Goal: Communication & Community: Share content

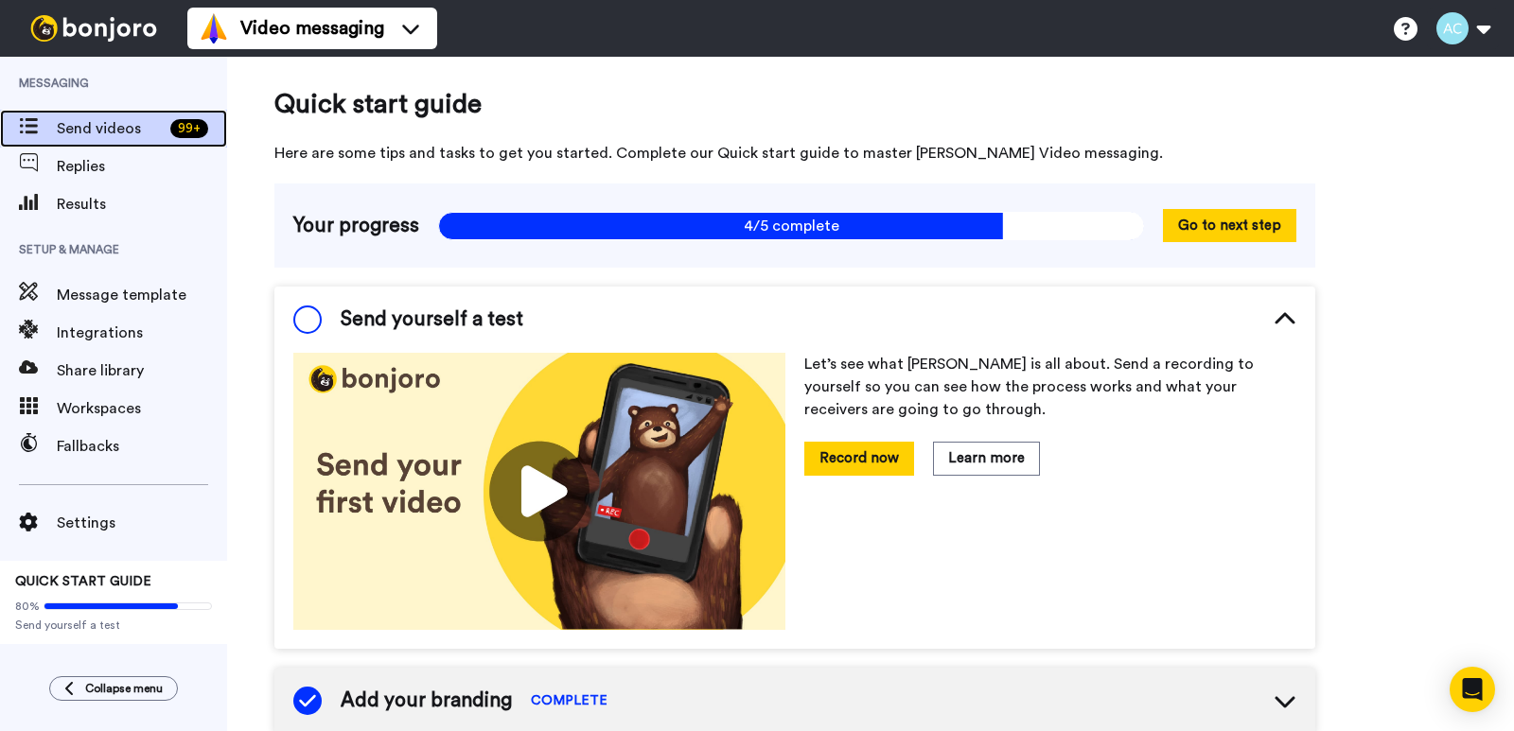
click at [119, 131] on span "Send videos" at bounding box center [110, 128] width 106 height 23
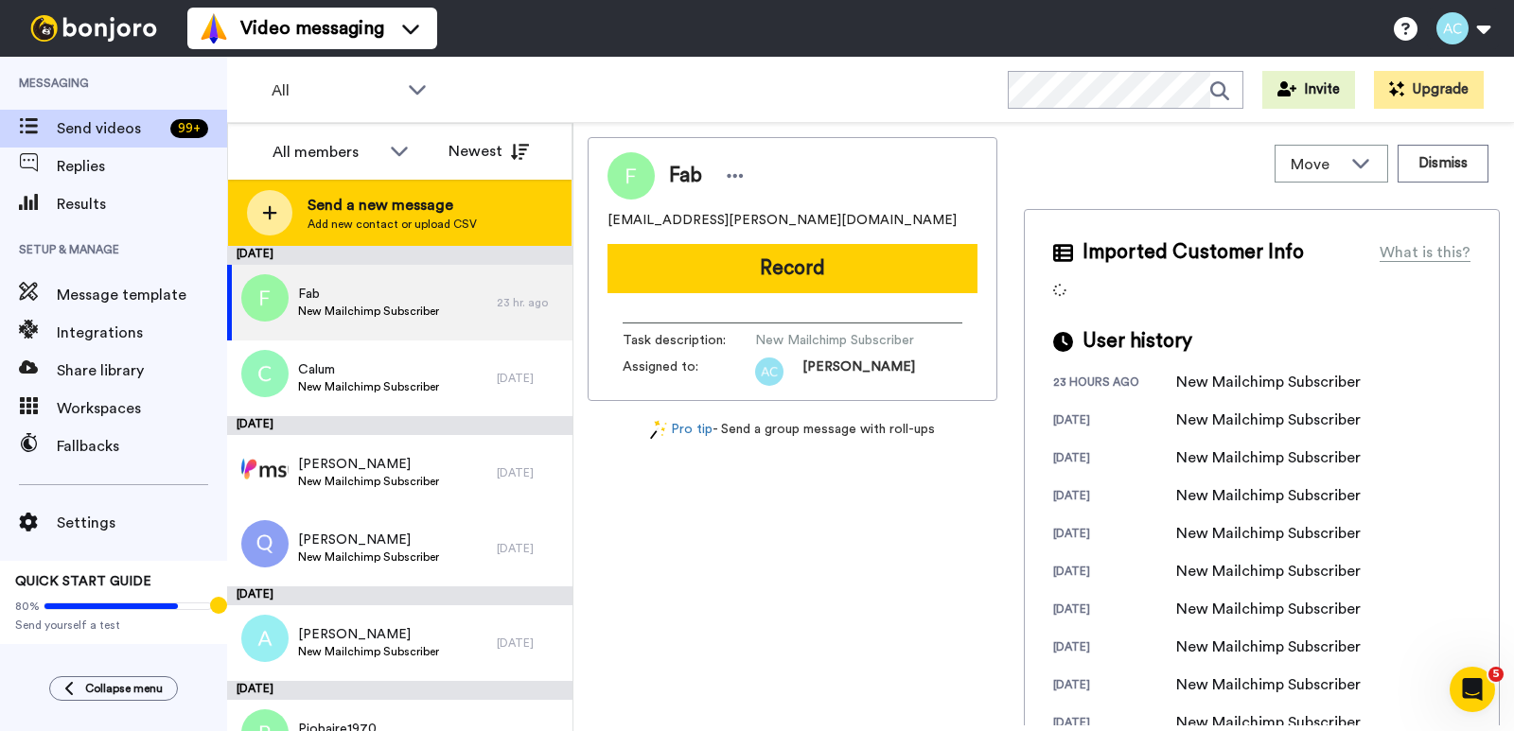
click at [398, 211] on span "Send a new message" at bounding box center [391, 205] width 169 height 23
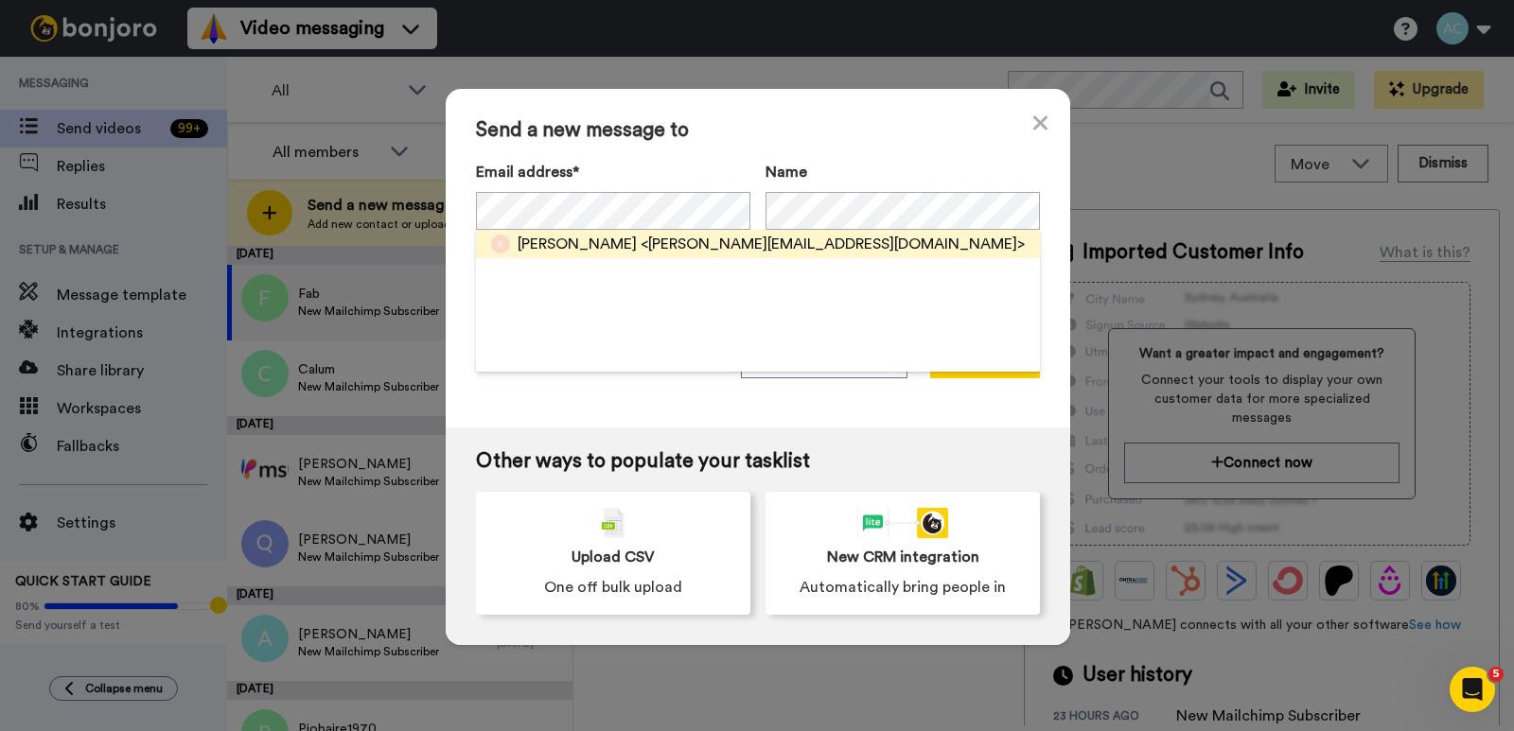
click at [622, 231] on div "Raina Skye <raina.skye@gmail.com>" at bounding box center [758, 244] width 564 height 28
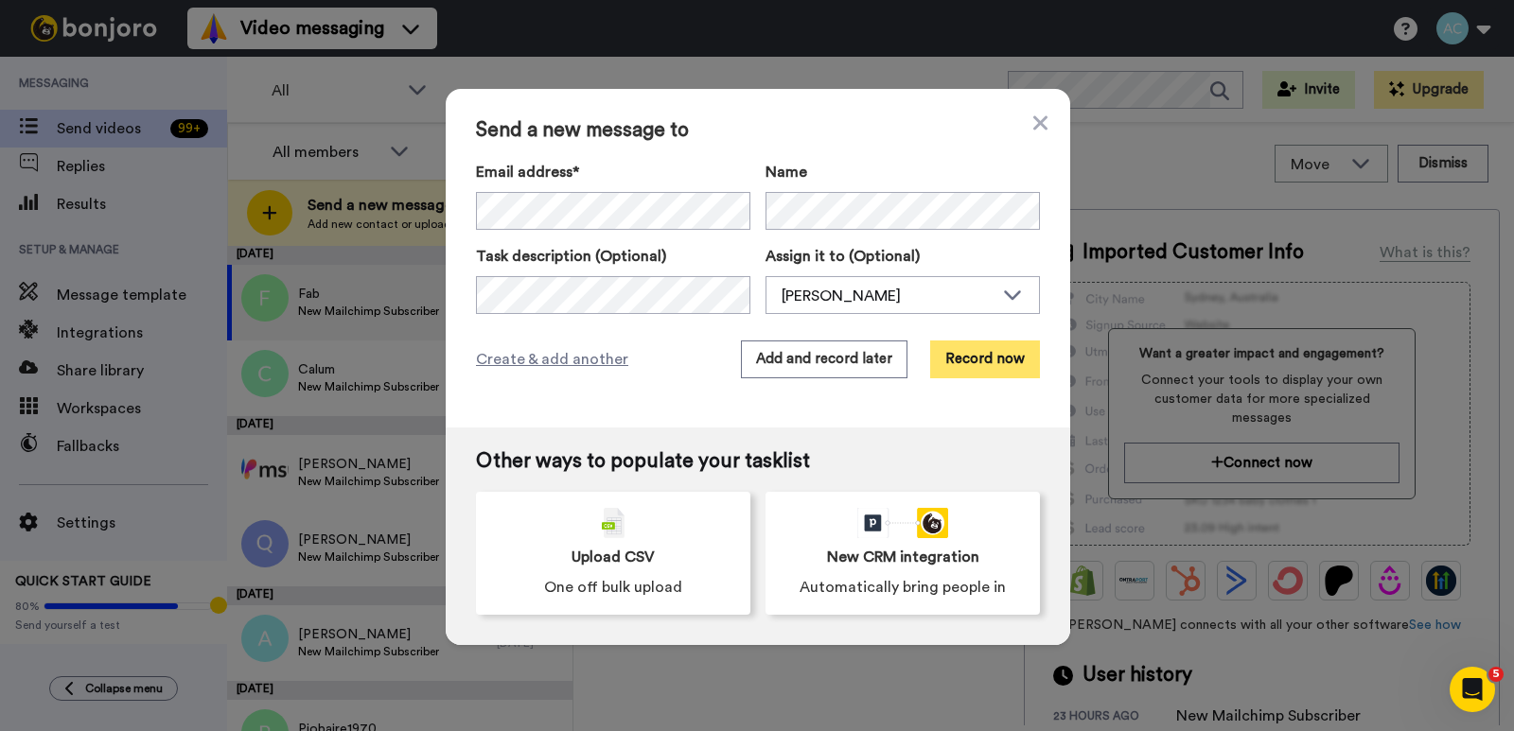
click at [998, 359] on button "Record now" at bounding box center [985, 360] width 110 height 38
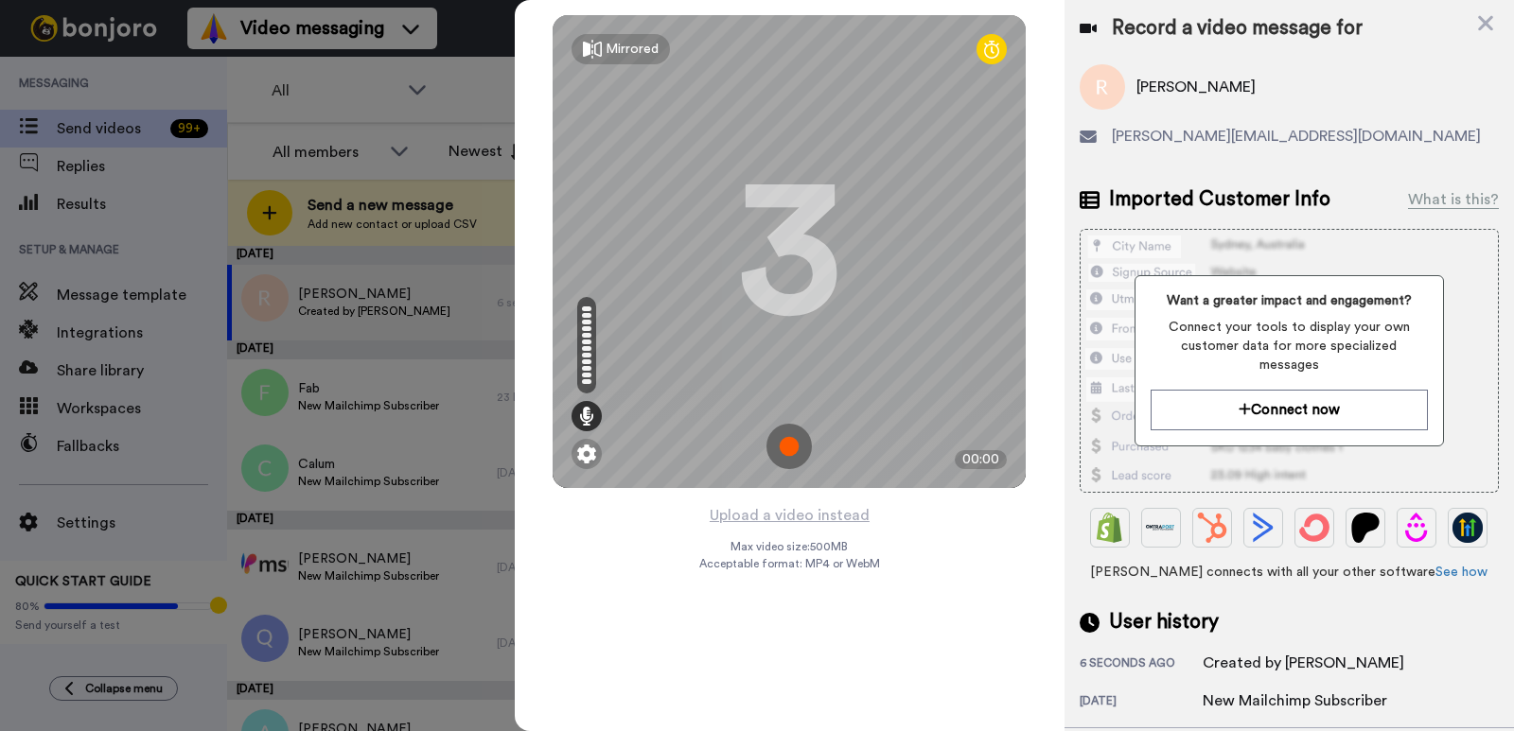
click at [790, 438] on img at bounding box center [788, 446] width 45 height 45
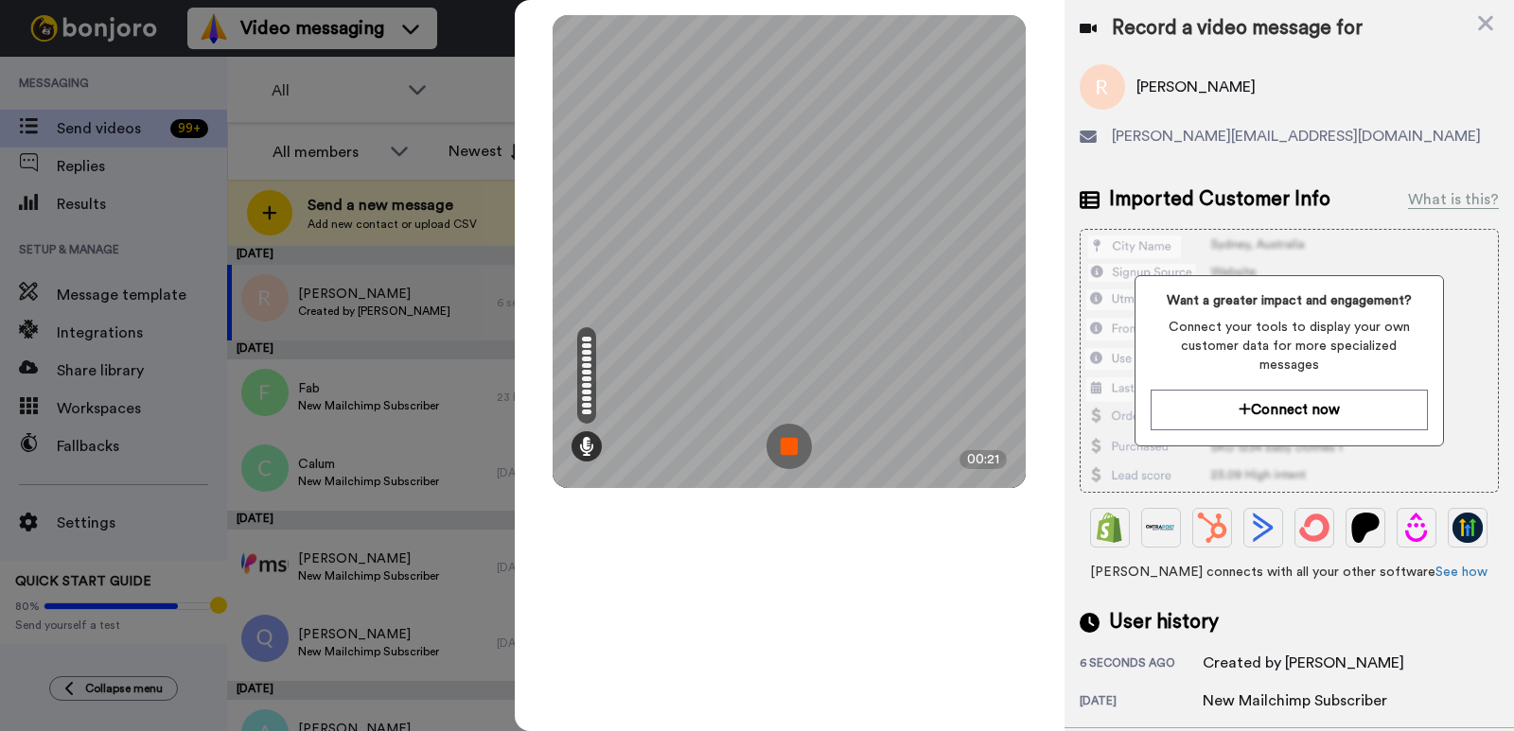
click at [788, 436] on img at bounding box center [788, 446] width 45 height 45
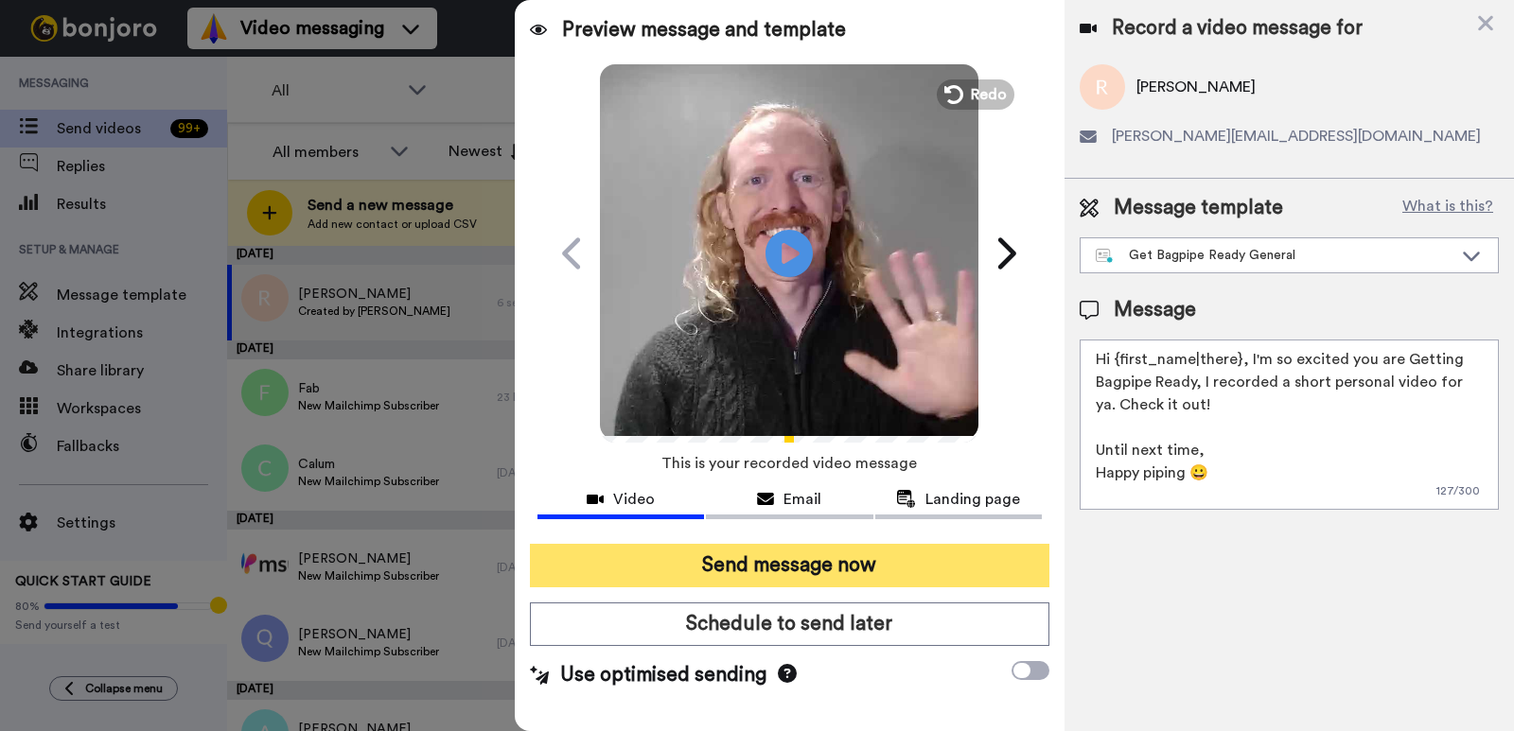
click at [838, 574] on button "Send message now" at bounding box center [789, 566] width 519 height 44
